Goal: Task Accomplishment & Management: Use online tool/utility

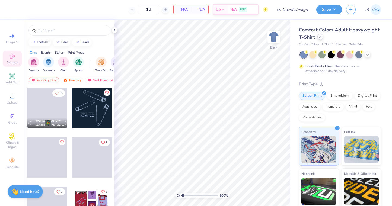
click at [320, 39] on div at bounding box center [321, 37] width 6 height 6
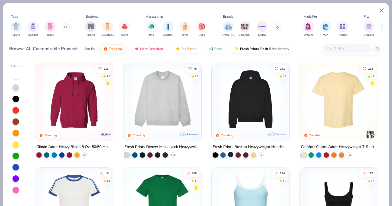
click at [231, 154] on div at bounding box center [230, 154] width 5 height 5
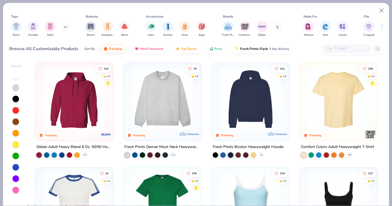
click at [238, 102] on img at bounding box center [250, 99] width 67 height 62
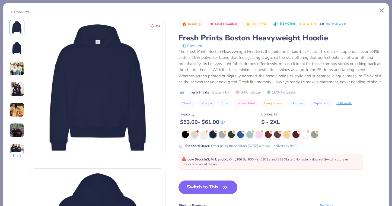
click at [211, 192] on button "Switch to This" at bounding box center [208, 188] width 59 height 14
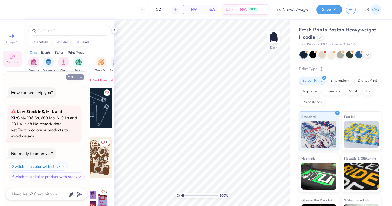
click at [74, 78] on button "Collapse" at bounding box center [75, 77] width 18 height 6
type textarea "x"
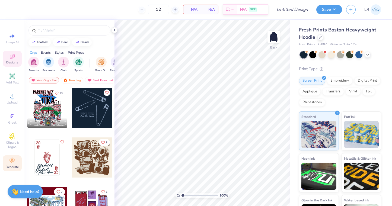
click at [11, 166] on span "Decorate" at bounding box center [12, 167] width 13 height 4
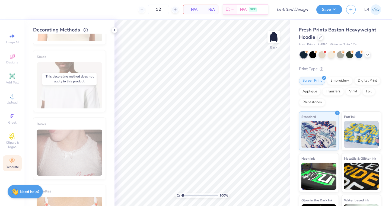
scroll to position [303, 0]
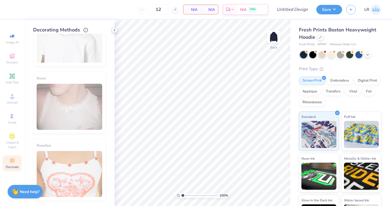
click at [115, 29] on polyline at bounding box center [114, 30] width 1 height 2
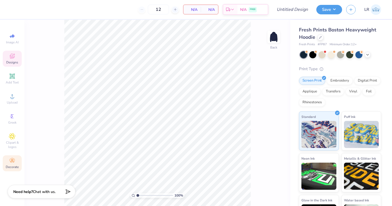
click at [13, 57] on icon at bounding box center [12, 56] width 7 height 7
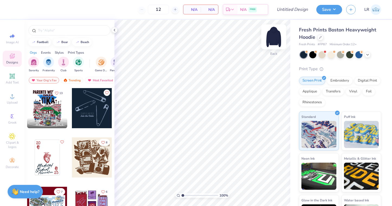
click at [277, 37] on img at bounding box center [274, 37] width 22 height 22
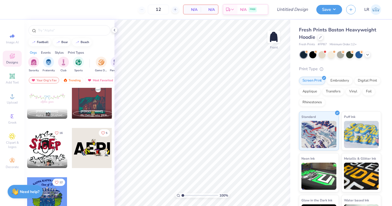
scroll to position [0, 0]
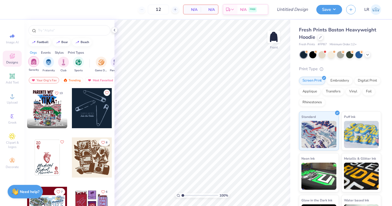
click at [35, 60] on img "filter for Sorority" at bounding box center [34, 62] width 6 height 6
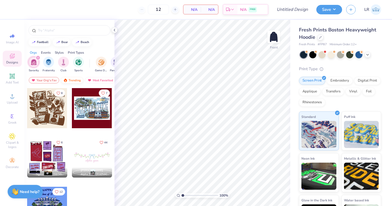
click at [72, 80] on div "Trending" at bounding box center [72, 80] width 23 height 7
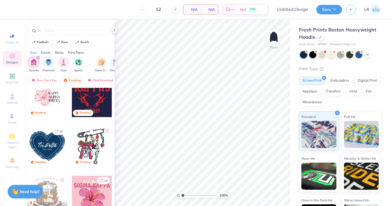
scroll to position [839, 0]
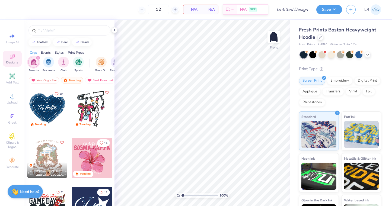
click at [106, 94] on icon "Like" at bounding box center [107, 93] width 4 height 4
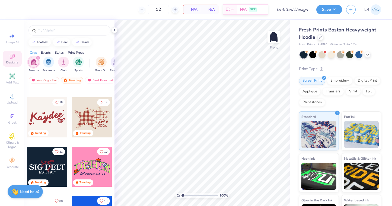
scroll to position [1374, 0]
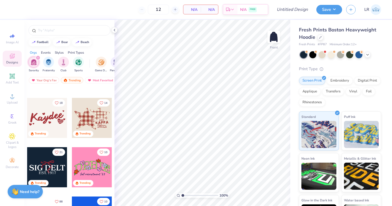
click at [92, 113] on div at bounding box center [92, 118] width 40 height 40
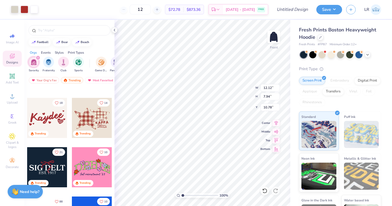
type input "6.81"
click at [25, 7] on div at bounding box center [25, 9] width 8 height 8
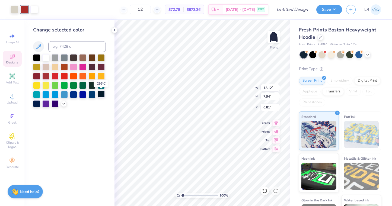
click at [100, 94] on div at bounding box center [101, 94] width 7 height 7
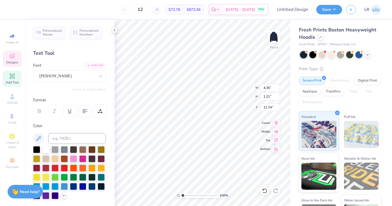
type input "1.45"
type input "0.53"
type input "11.25"
type input "2.90"
type input "0.67"
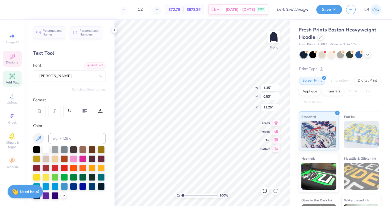
type input "12.97"
click at [268, 194] on div at bounding box center [265, 191] width 9 height 9
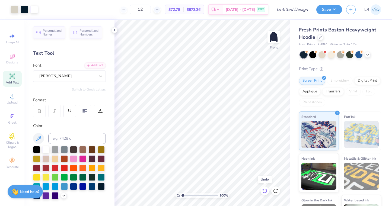
click at [267, 193] on icon at bounding box center [264, 190] width 5 height 5
click at [27, 11] on div at bounding box center [25, 9] width 8 height 8
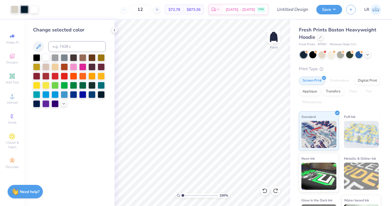
click at [46, 59] on div at bounding box center [45, 57] width 7 height 7
click at [16, 10] on div at bounding box center [15, 9] width 8 height 8
click at [25, 9] on div at bounding box center [25, 9] width 8 height 8
click at [268, 193] on div at bounding box center [265, 191] width 9 height 9
click at [93, 91] on div at bounding box center [92, 94] width 7 height 7
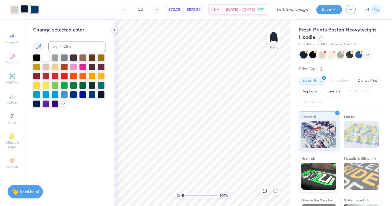
click at [24, 9] on div at bounding box center [25, 9] width 8 height 8
click at [47, 59] on div at bounding box center [45, 57] width 7 height 7
click at [35, 9] on div at bounding box center [34, 9] width 8 height 8
click at [38, 103] on div at bounding box center [36, 103] width 7 height 7
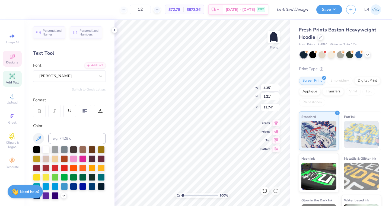
scroll to position [0, 0]
type textarea "K"
type textarea "Club"
type input "2.90"
type input "0.67"
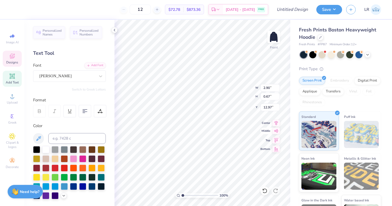
type input "12.97"
type textarea "Field"
type input "3.08"
type input "0.63"
type input "13.50"
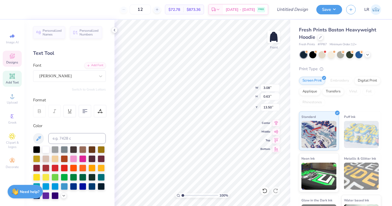
type textarea "Hockey"
type input "2.40"
type input "0.89"
type input "11.77"
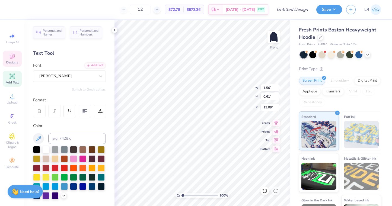
type input "13.07"
type input "12.66"
type input "13.27"
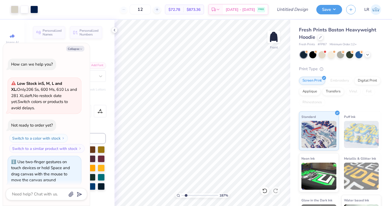
type input "1.88"
type textarea "x"
type input "1.92"
type textarea "x"
type input "1.98"
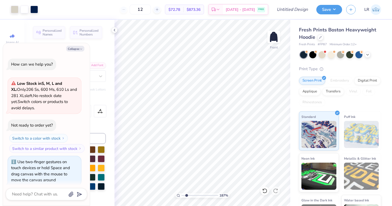
type textarea "x"
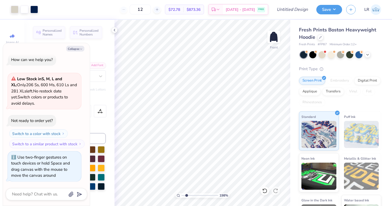
drag, startPoint x: 182, startPoint y: 195, endPoint x: 186, endPoint y: 195, distance: 4.3
type input "1.96"
click at [186, 195] on input "range" at bounding box center [200, 195] width 37 height 5
type textarea "x"
type input "13.52"
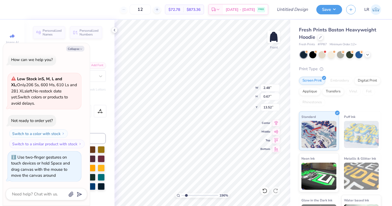
type textarea "x"
type input "1.56"
type input "0.61"
type input "12.66"
type textarea "x"
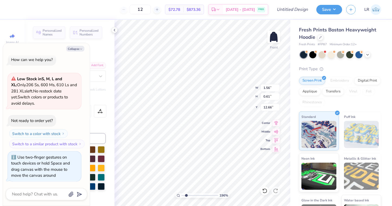
type input "12.91"
type textarea "x"
type input "2.40"
type input "0.89"
type input "11.77"
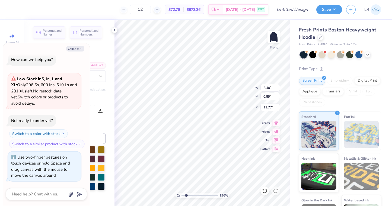
type textarea "x"
type input "1.96"
type input "0.72"
type input "11.95"
type textarea "x"
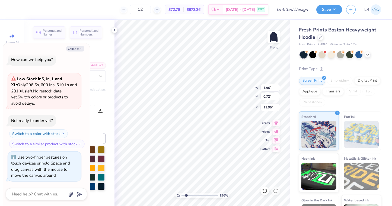
type input "12.19"
type textarea "x"
type input "11.34"
type textarea "x"
drag, startPoint x: 186, startPoint y: 196, endPoint x: 183, endPoint y: 196, distance: 3.0
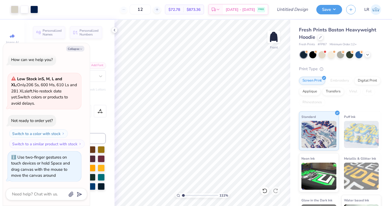
click at [183, 196] on input "range" at bounding box center [200, 195] width 37 height 5
type input "1"
click at [182, 195] on input "range" at bounding box center [200, 195] width 37 height 5
click at [161, 9] on div at bounding box center [156, 9] width 7 height 7
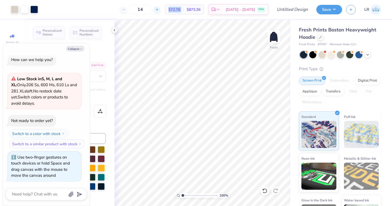
click at [161, 9] on div at bounding box center [156, 9] width 7 height 7
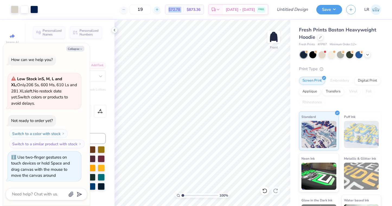
click at [161, 9] on div at bounding box center [156, 9] width 7 height 7
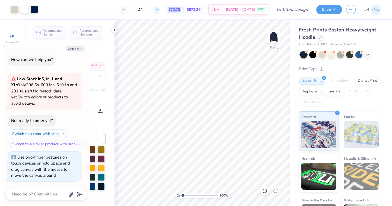
click at [161, 9] on div at bounding box center [156, 9] width 7 height 7
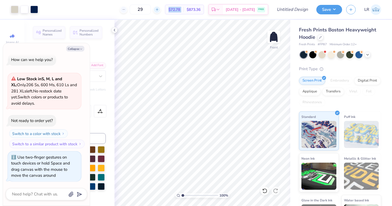
click at [161, 9] on div at bounding box center [156, 9] width 7 height 7
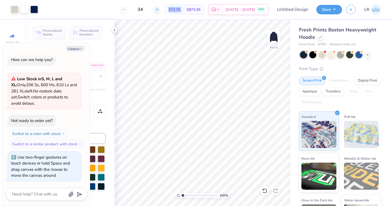
click at [161, 9] on div at bounding box center [156, 9] width 7 height 7
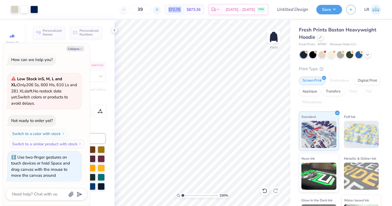
click at [161, 9] on div at bounding box center [156, 9] width 7 height 7
type input "42"
click at [77, 49] on button "Collapse" at bounding box center [75, 49] width 18 height 6
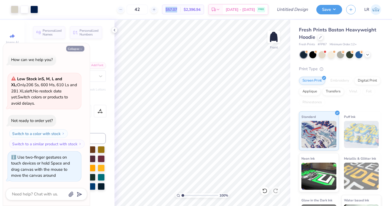
type textarea "x"
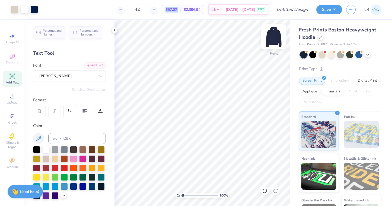
click at [277, 36] on img at bounding box center [274, 37] width 22 height 22
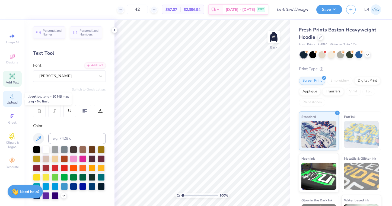
click at [9, 99] on icon at bounding box center [12, 96] width 7 height 7
click at [14, 97] on icon at bounding box center [12, 96] width 7 height 7
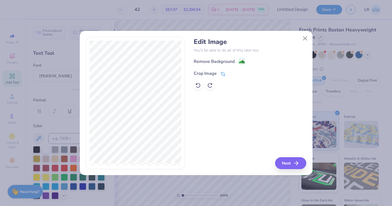
click at [218, 72] on div "Crop Image" at bounding box center [210, 73] width 32 height 7
click at [232, 73] on polyline at bounding box center [232, 73] width 2 height 2
click at [239, 62] on image at bounding box center [242, 62] width 6 height 6
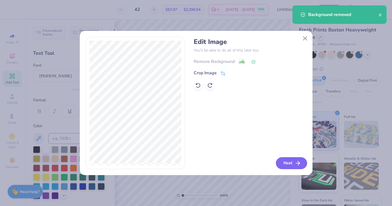
click at [293, 162] on button "Next" at bounding box center [291, 163] width 31 height 12
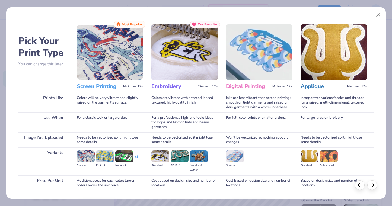
scroll to position [37, 0]
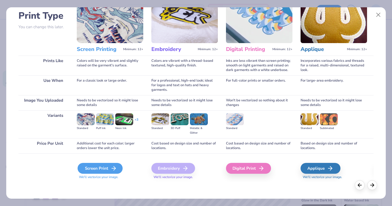
click at [106, 172] on div "Screen Print" at bounding box center [100, 168] width 45 height 11
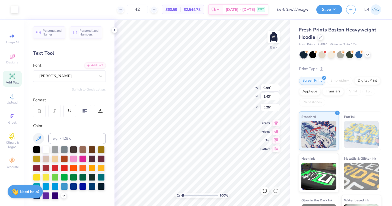
click at [240, 88] on div "100 % Back W 0.99 0.99 " H 1.43 1.43 " Y 5.25 5.25 " Center Middle Top Bottom" at bounding box center [203, 113] width 176 height 187
click at [267, 189] on icon at bounding box center [264, 190] width 5 height 5
type input "15.00"
type input "3.02"
type input "5.24"
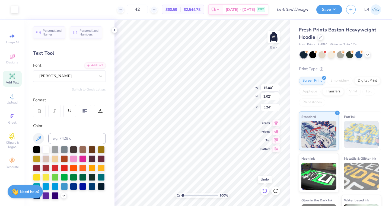
click at [267, 189] on icon at bounding box center [264, 190] width 5 height 5
click at [15, 59] on icon at bounding box center [12, 56] width 7 height 7
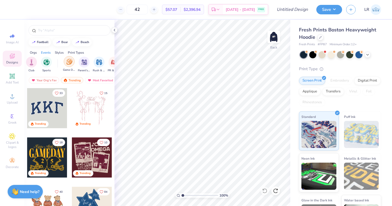
scroll to position [0, 80]
click at [62, 62] on div "filter for PR & General" at bounding box center [66, 61] width 11 height 11
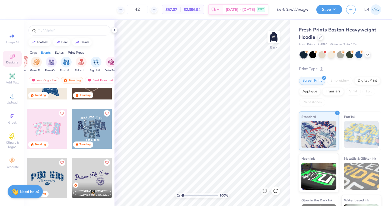
scroll to position [0, 0]
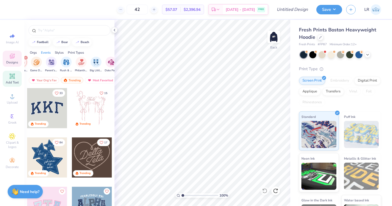
click at [14, 86] on div "Add Text" at bounding box center [12, 79] width 19 height 16
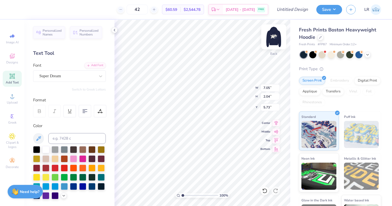
click at [273, 33] on img at bounding box center [274, 37] width 22 height 22
click at [273, 37] on img at bounding box center [274, 37] width 22 height 22
type textarea "T"
click at [100, 78] on icon at bounding box center [100, 76] width 5 height 5
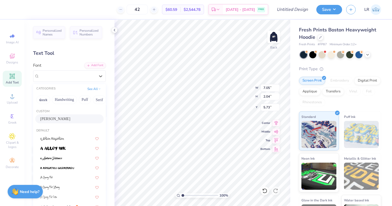
click at [76, 115] on div "Oliver" at bounding box center [69, 119] width 68 height 9
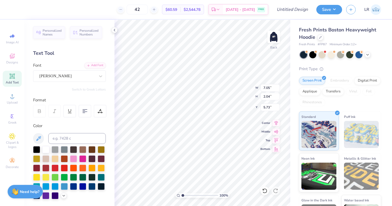
scroll to position [0, 0]
type textarea "Club Field Hockey"
type input "4.92"
type input "1.63"
type input "3.00"
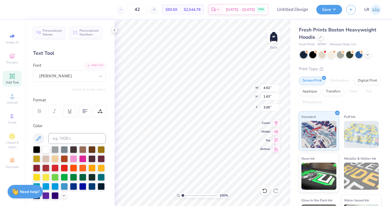
scroll to position [0, 0]
type textarea "Club Field Hockey"
click at [12, 140] on div "Clipart & logos" at bounding box center [12, 141] width 19 height 20
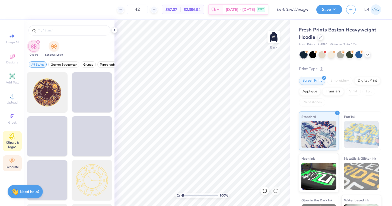
click at [10, 166] on span "Decorate" at bounding box center [12, 167] width 13 height 4
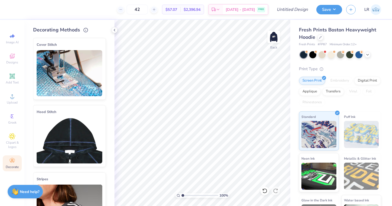
click at [80, 129] on img at bounding box center [70, 141] width 66 height 46
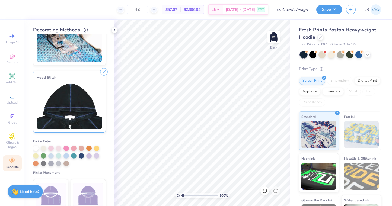
scroll to position [35, 0]
click at [34, 148] on div at bounding box center [35, 147] width 5 height 5
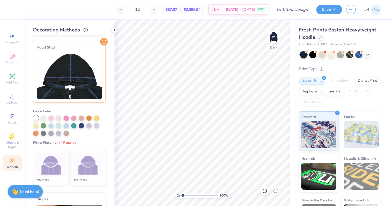
scroll to position [104, 0]
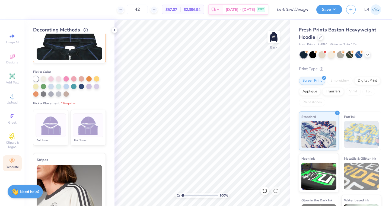
click at [93, 129] on img at bounding box center [88, 125] width 20 height 20
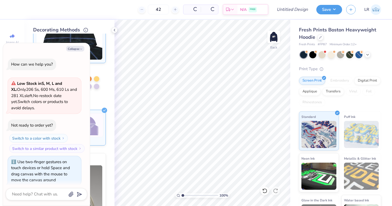
scroll to position [44, 0]
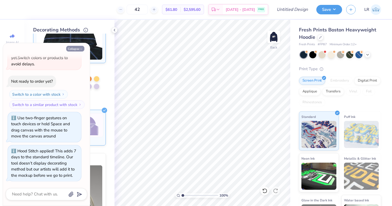
click at [83, 50] on icon "button" at bounding box center [81, 49] width 3 height 3
type textarea "x"
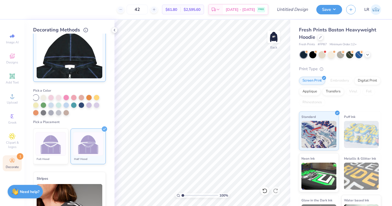
scroll to position [60, 0]
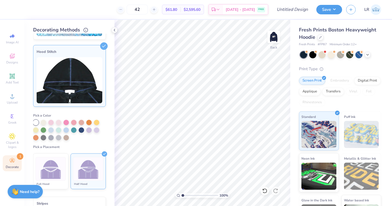
click at [88, 167] on img at bounding box center [88, 169] width 20 height 20
click at [36, 122] on div at bounding box center [35, 122] width 5 height 5
click at [43, 122] on div at bounding box center [43, 121] width 5 height 5
click at [37, 121] on div at bounding box center [35, 121] width 5 height 5
click at [114, 30] on icon at bounding box center [114, 30] width 4 height 4
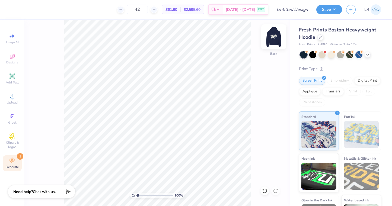
click at [276, 40] on img at bounding box center [274, 37] width 22 height 22
click at [276, 40] on img at bounding box center [274, 36] width 11 height 11
click at [16, 160] on div "Decorate 1" at bounding box center [12, 164] width 19 height 16
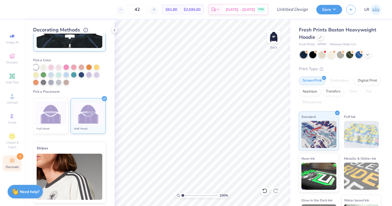
scroll to position [92, 0]
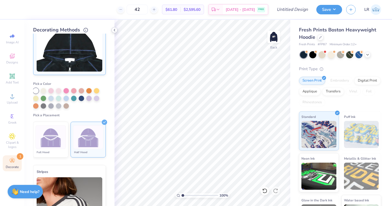
click at [116, 30] on icon at bounding box center [114, 30] width 4 height 4
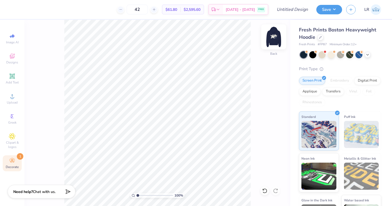
click at [279, 39] on img at bounding box center [274, 37] width 22 height 22
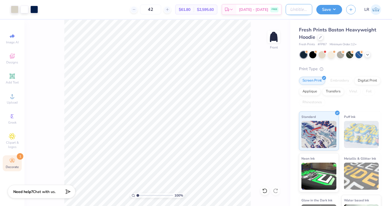
click at [302, 10] on input "Design Title" at bounding box center [299, 9] width 27 height 11
type input "Club field hockey sweatshirt design"
click at [335, 12] on button "Save" at bounding box center [330, 9] width 26 height 10
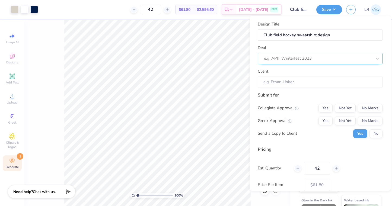
click at [344, 58] on div at bounding box center [318, 58] width 108 height 7
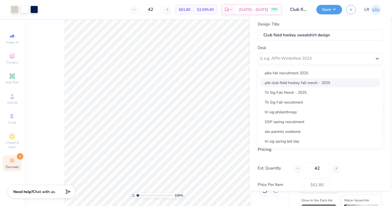
click at [324, 84] on div "pitt club field hockey fall merch - 2025" at bounding box center [320, 82] width 121 height 9
type input "Elizabeth Parker"
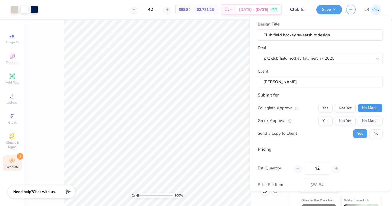
click at [372, 107] on button "No Marks" at bounding box center [370, 108] width 25 height 9
click at [374, 119] on button "No Marks" at bounding box center [370, 121] width 25 height 9
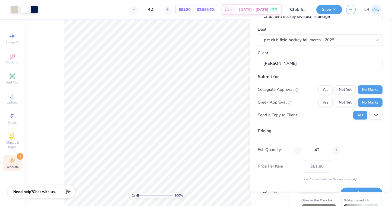
scroll to position [31, 0]
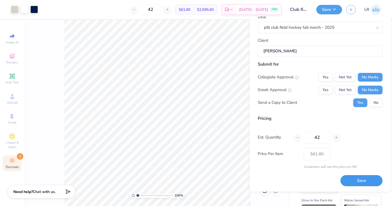
click at [355, 179] on button "Save" at bounding box center [362, 181] width 42 height 11
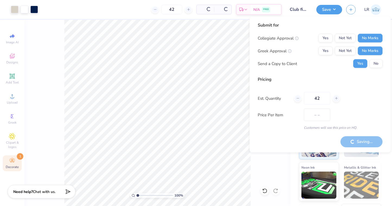
type input "$61.80"
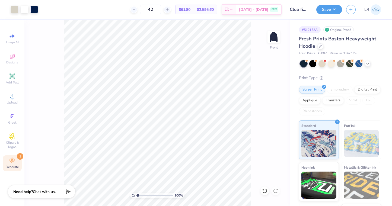
click at [375, 10] on img at bounding box center [376, 9] width 11 height 11
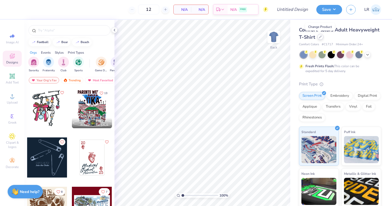
click at [320, 36] on icon at bounding box center [320, 37] width 3 height 3
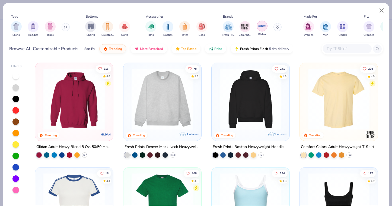
click at [262, 26] on img "filter for Gildan" at bounding box center [262, 26] width 8 height 8
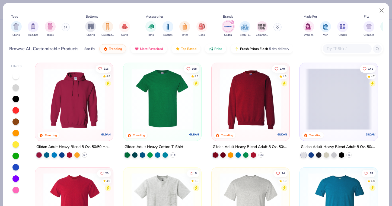
click at [65, 27] on icon at bounding box center [65, 27] width 3 height 3
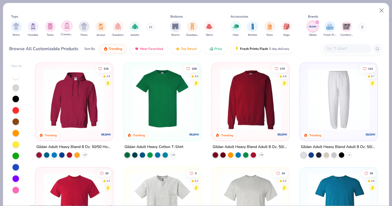
click at [68, 24] on img "filter for Crewnecks" at bounding box center [67, 26] width 6 height 6
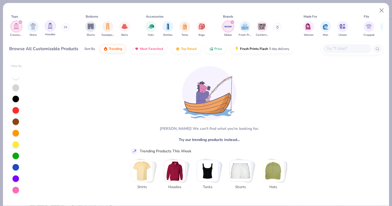
click at [50, 29] on div "filter for Hoodies" at bounding box center [50, 26] width 11 height 11
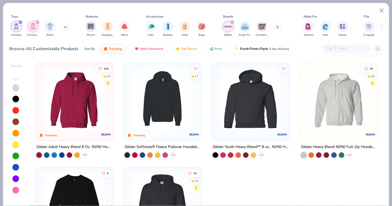
click at [65, 25] on button at bounding box center [66, 27] width 8 height 8
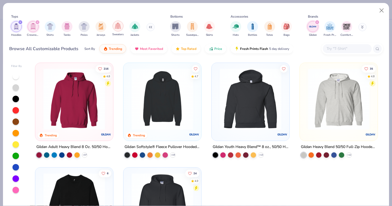
click at [116, 26] on img "filter for Sweaters" at bounding box center [118, 26] width 6 height 6
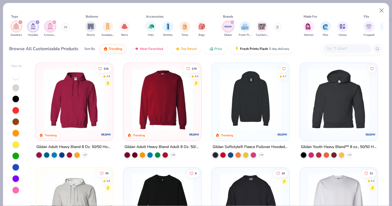
click at [173, 108] on img at bounding box center [162, 99] width 67 height 62
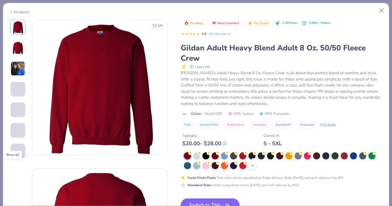
click at [253, 166] on icon at bounding box center [253, 166] width 4 height 4
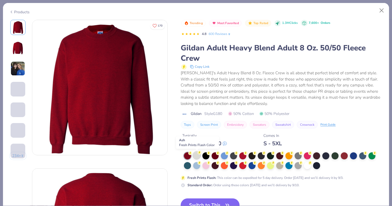
click at [199, 156] on div at bounding box center [196, 155] width 7 height 7
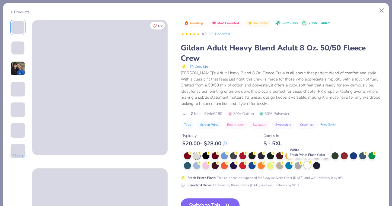
click at [307, 166] on div at bounding box center [307, 165] width 7 height 7
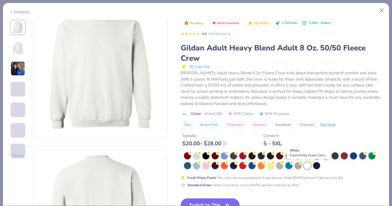
scroll to position [21, 0]
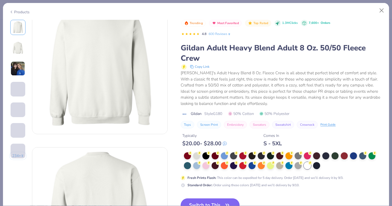
click at [216, 202] on button "Switch to This" at bounding box center [210, 206] width 59 height 14
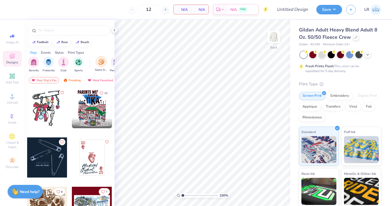
click at [100, 65] on div "filter for Game Day" at bounding box center [101, 61] width 11 height 11
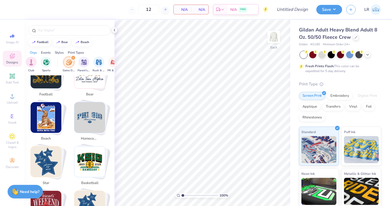
scroll to position [121, 0]
click at [85, 64] on img "filter for Parent's Weekend" at bounding box center [84, 62] width 6 height 6
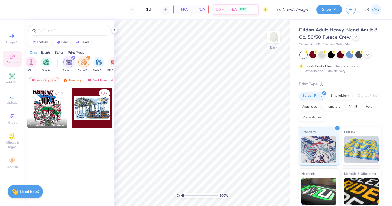
click at [74, 58] on icon "filter for Parent's Weekend" at bounding box center [73, 58] width 2 height 2
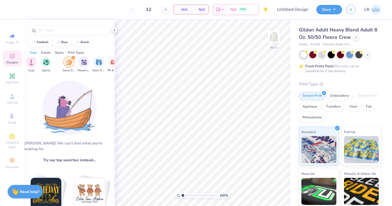
click at [73, 58] on icon "filter for Game Day" at bounding box center [73, 58] width 2 height 2
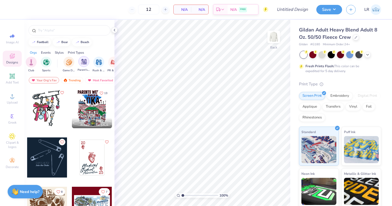
click at [85, 60] on img "filter for Parent's Weekend" at bounding box center [84, 62] width 6 height 6
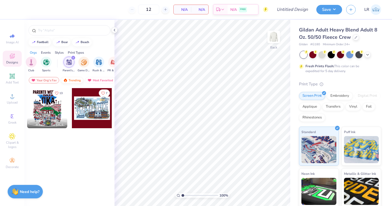
click at [65, 81] on img at bounding box center [65, 80] width 4 height 4
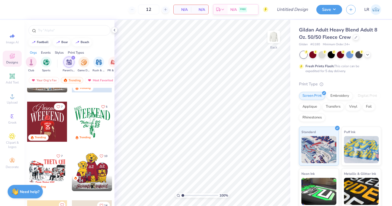
scroll to position [126, 0]
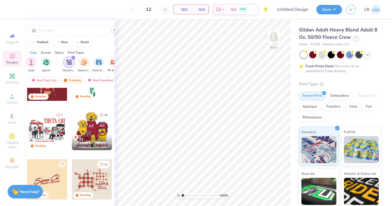
click at [54, 128] on div at bounding box center [7, 130] width 121 height 40
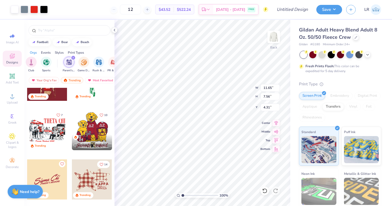
type input "4.31"
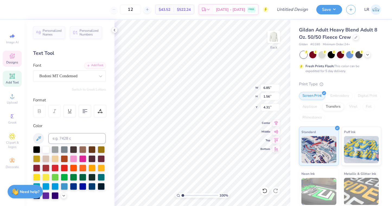
scroll to position [0, 0]
type textarea "T"
type textarea "ATO"
